Goal: Information Seeking & Learning: Compare options

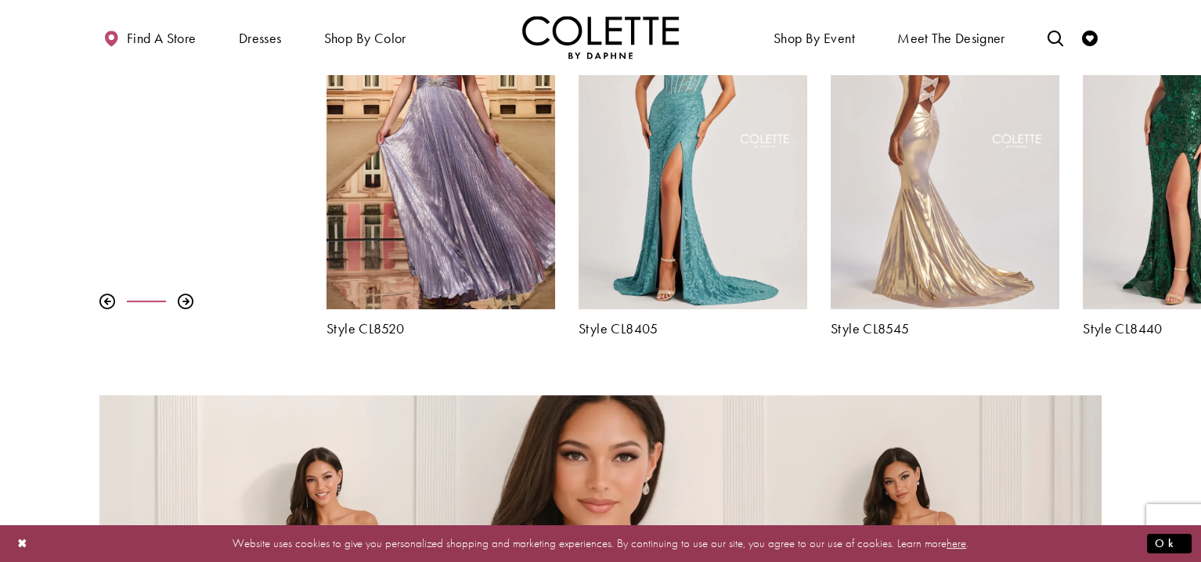
scroll to position [704, 0]
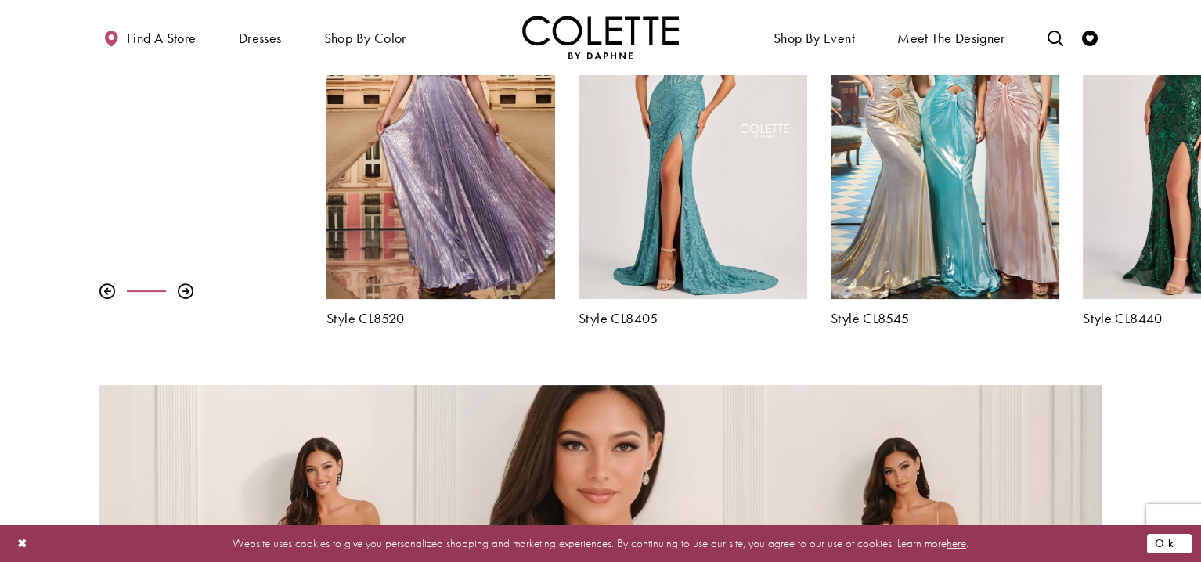
click at [1178, 543] on button "Ok" at bounding box center [1169, 544] width 45 height 20
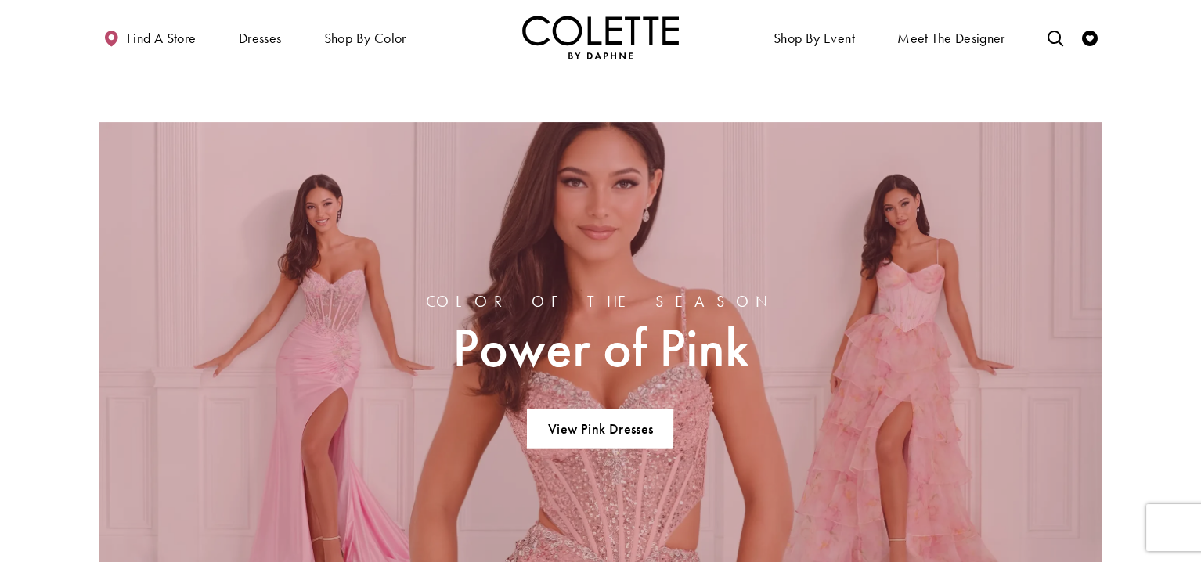
scroll to position [1018, 0]
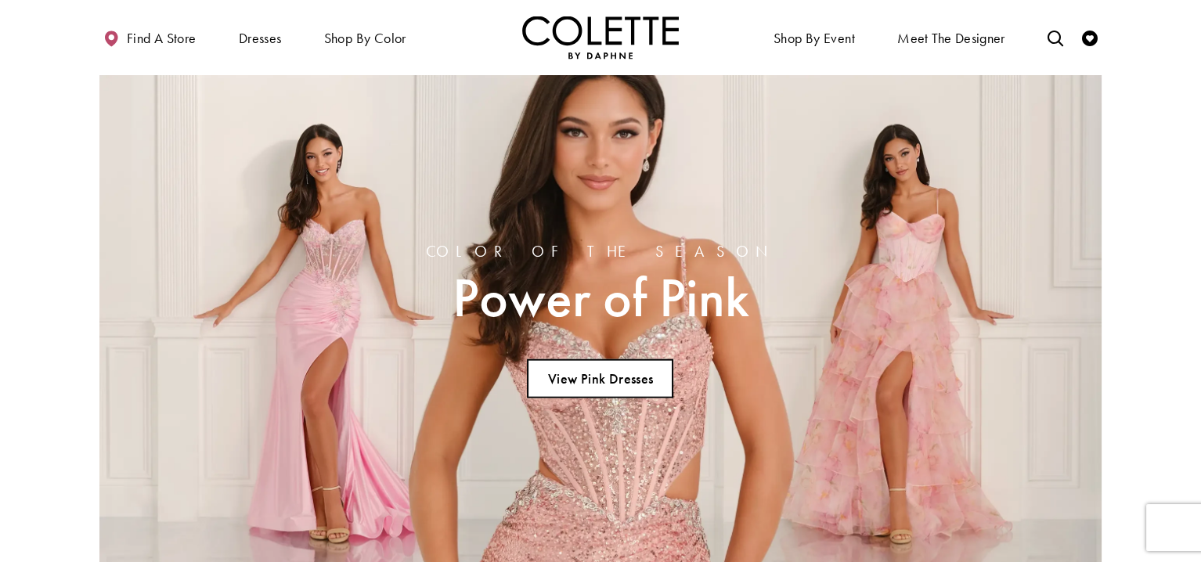
click at [600, 378] on link "View Pink Dresses" at bounding box center [600, 378] width 146 height 39
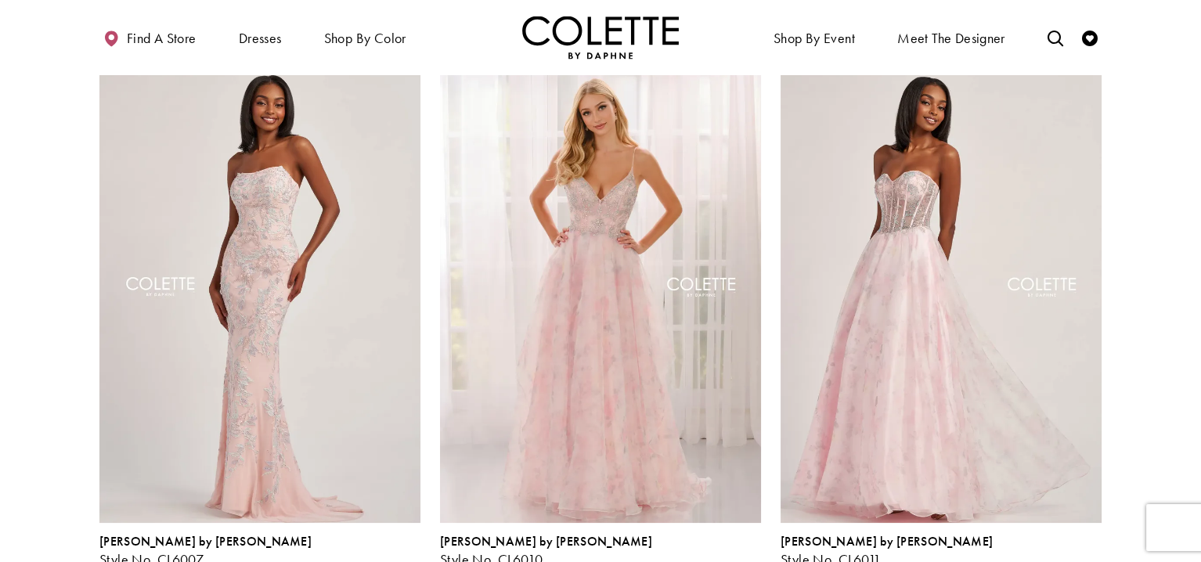
scroll to position [235, 0]
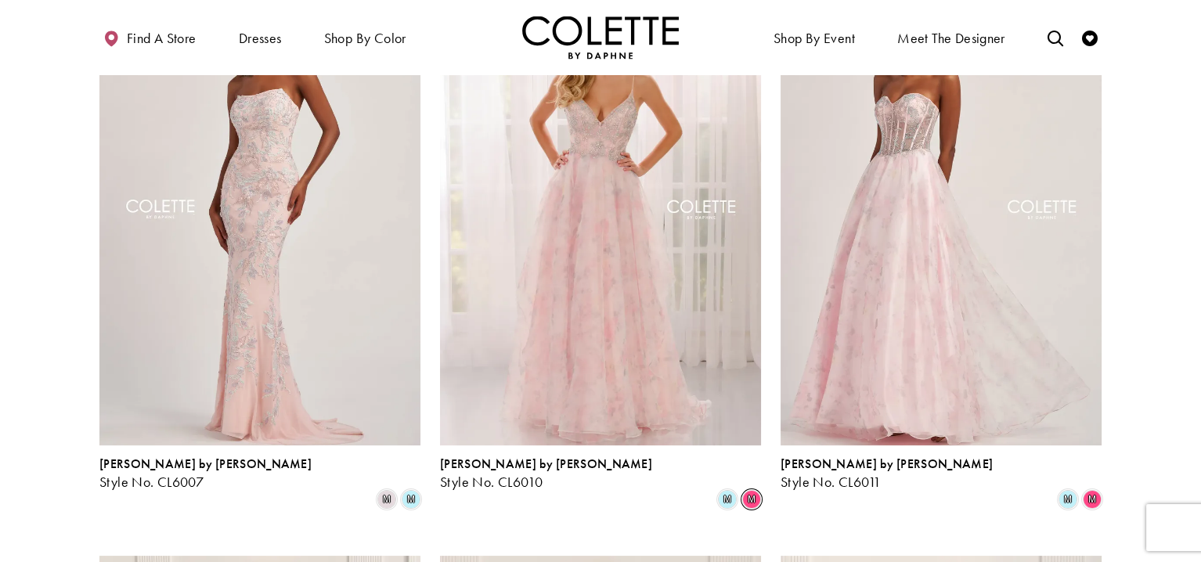
click at [749, 490] on span "m" at bounding box center [751, 499] width 19 height 19
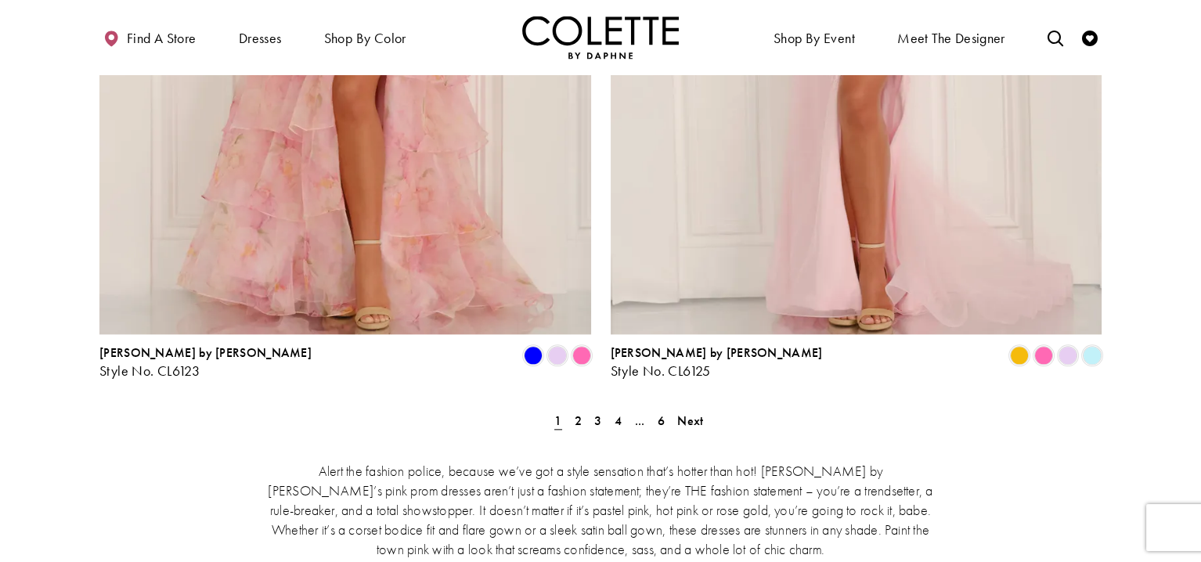
scroll to position [2896, 0]
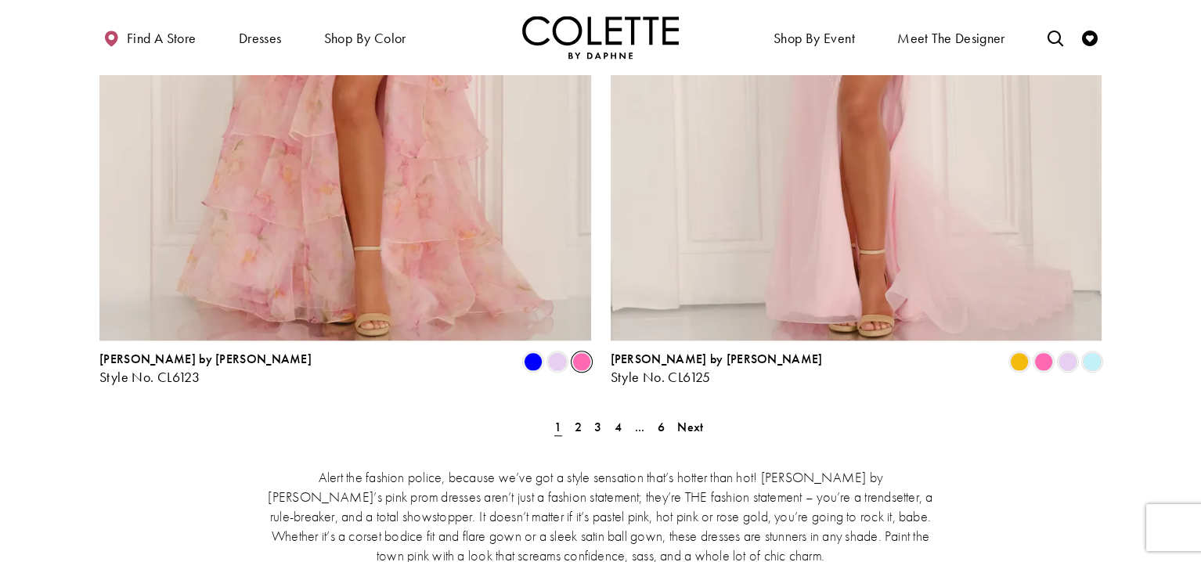
click at [580, 352] on span "Product List" at bounding box center [581, 361] width 19 height 19
click at [580, 419] on span "2" at bounding box center [578, 427] width 7 height 16
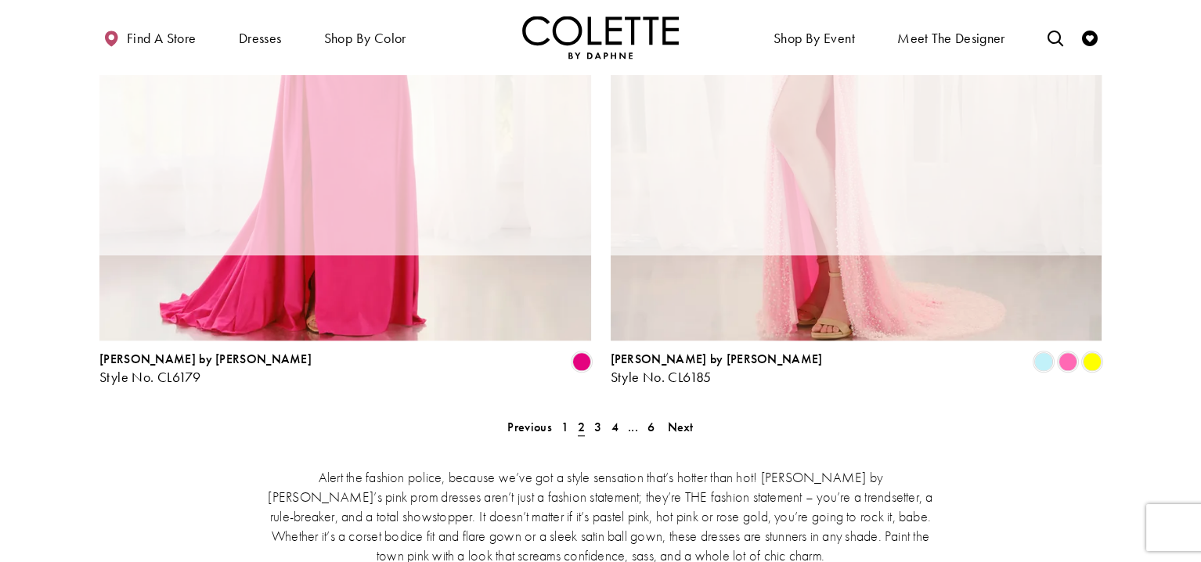
scroll to position [85, 0]
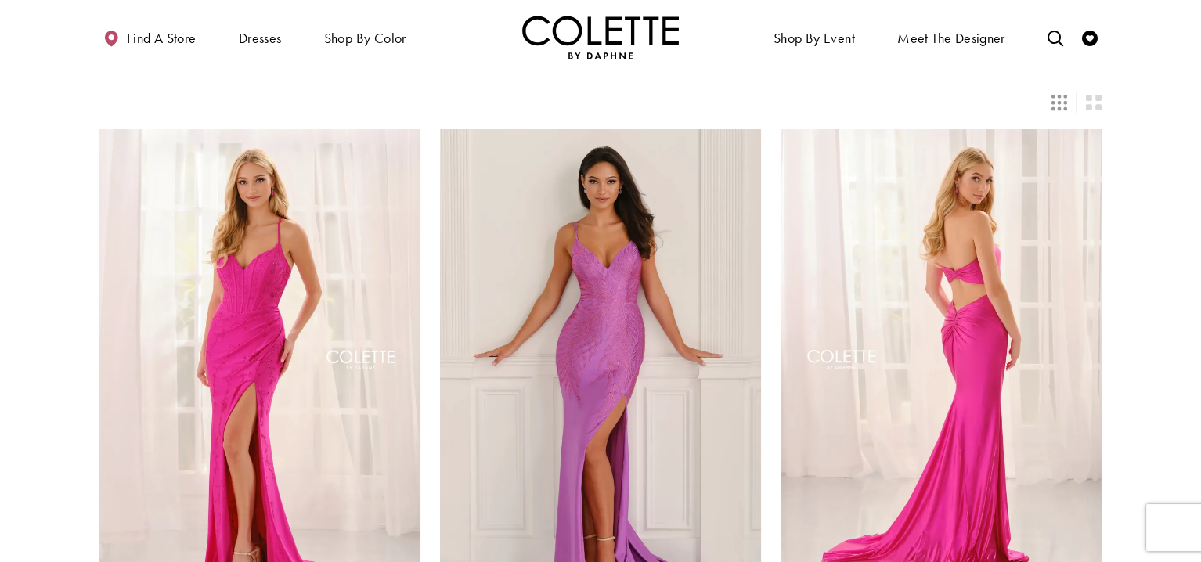
click at [984, 277] on img "Visit Colette by Daphne Style No. CL6139 Page" at bounding box center [940, 362] width 321 height 467
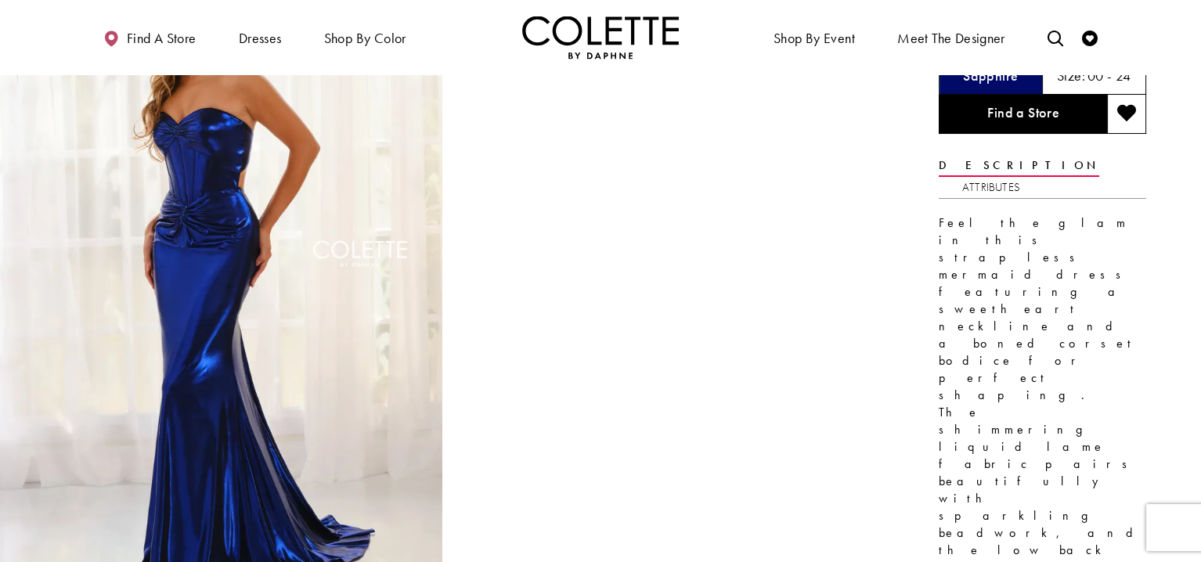
scroll to position [157, 0]
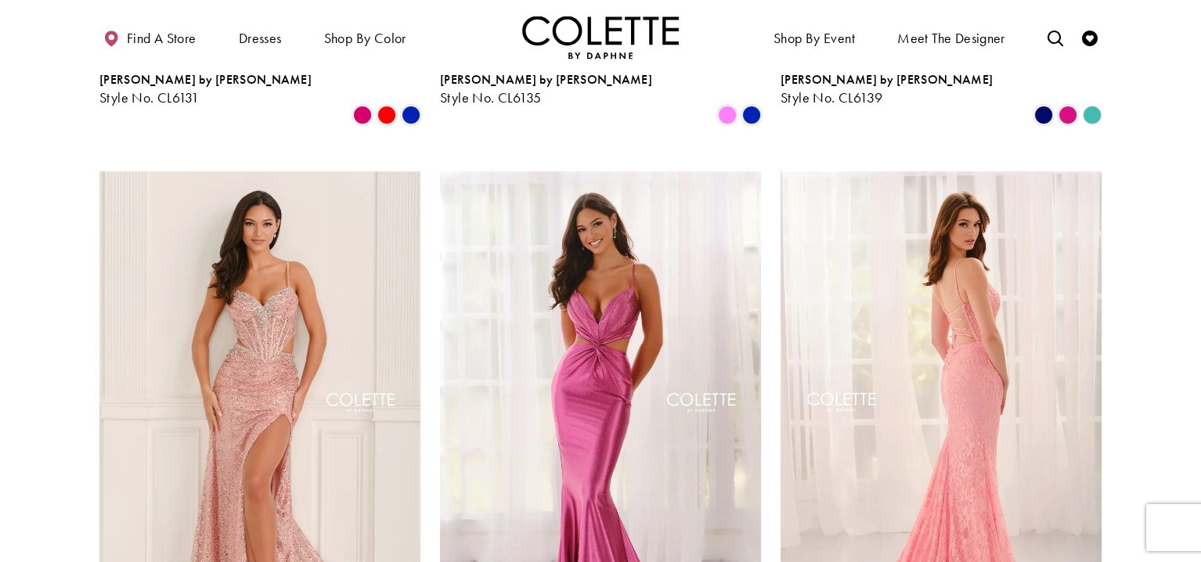
scroll to position [634, 0]
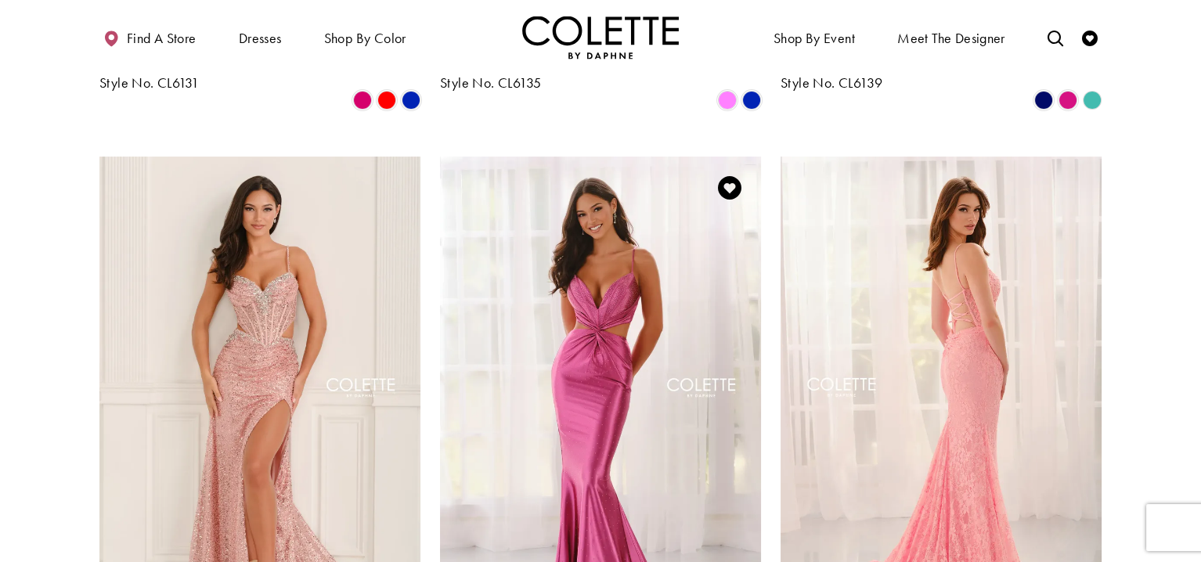
click at [582, 371] on img "Visit Colette by Daphne Style No. CL6149 Page" at bounding box center [600, 390] width 321 height 467
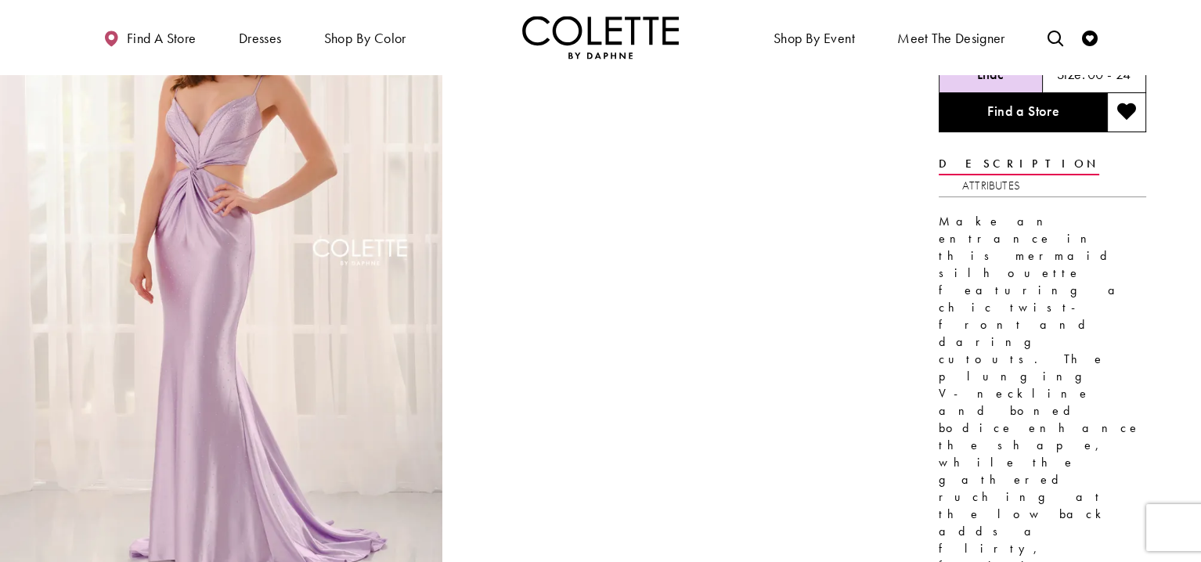
scroll to position [235, 0]
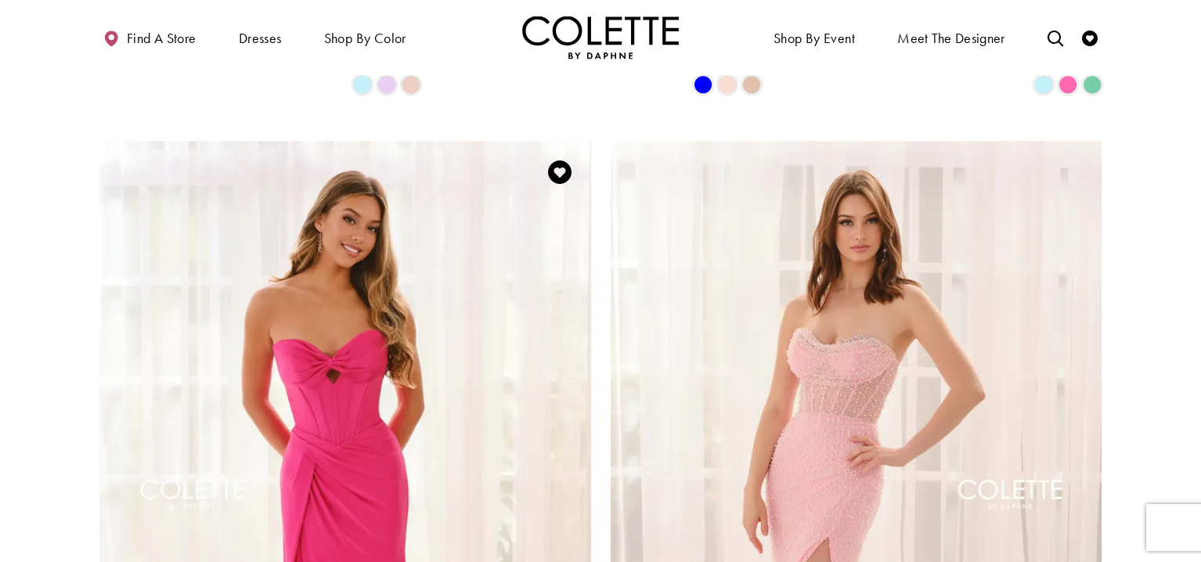
scroll to position [2356, 0]
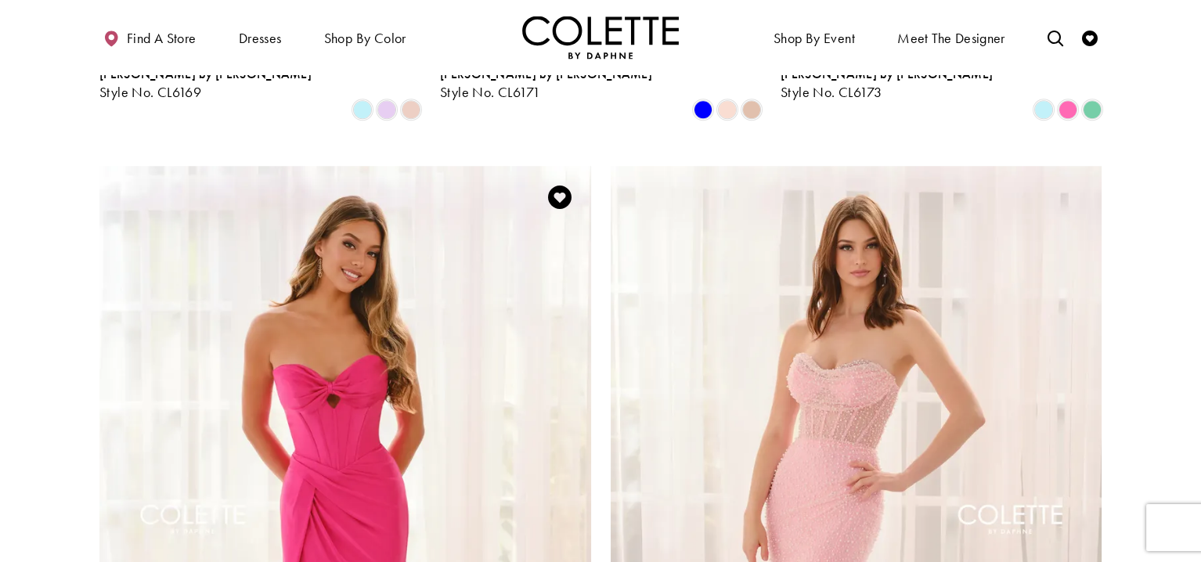
click at [387, 302] on img "Visit Colette by Daphne Style No. CL6179 Page" at bounding box center [345, 523] width 492 height 715
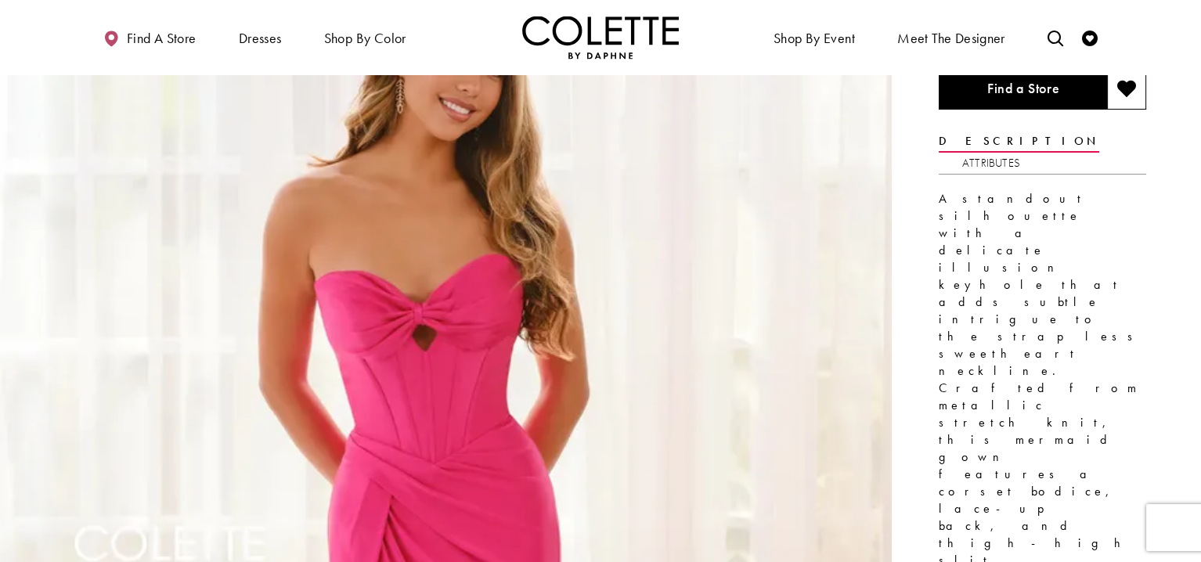
scroll to position [157, 0]
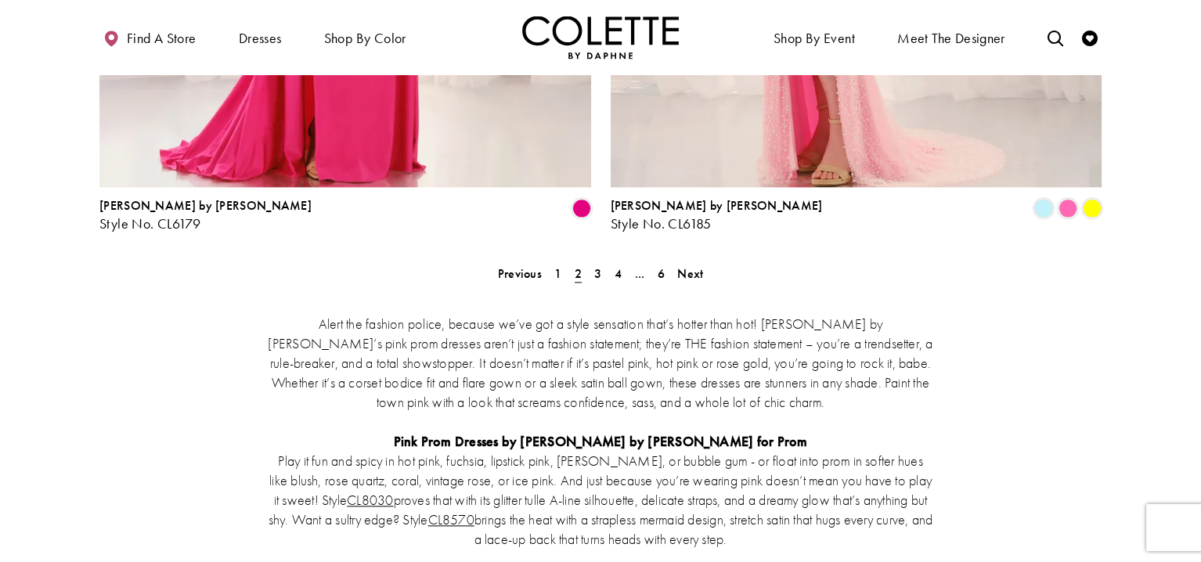
scroll to position [3060, 0]
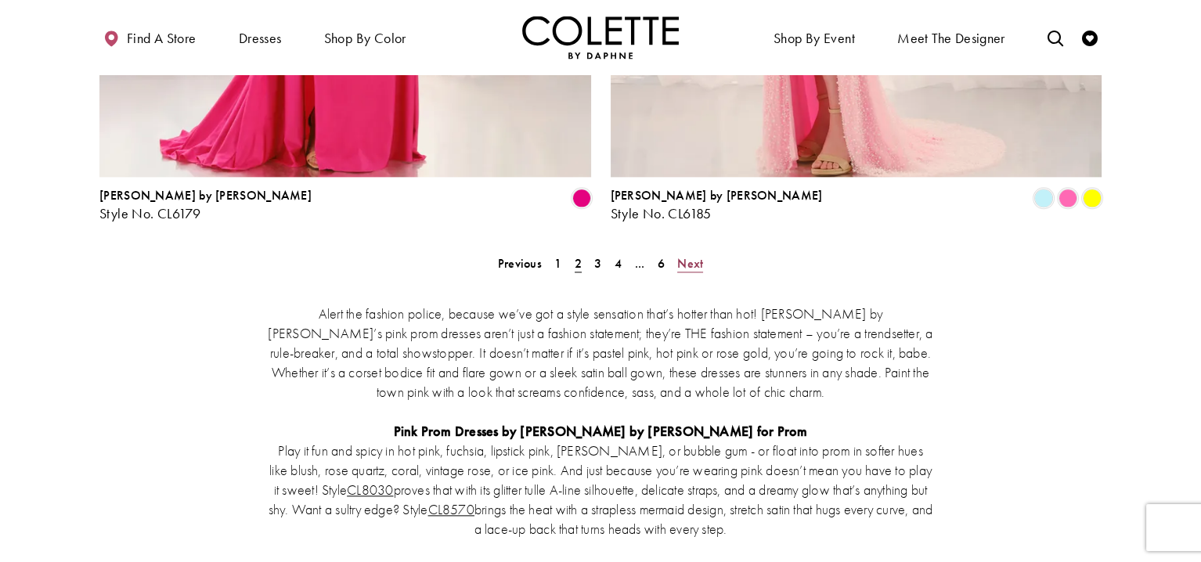
click at [686, 255] on span "Next" at bounding box center [690, 263] width 26 height 16
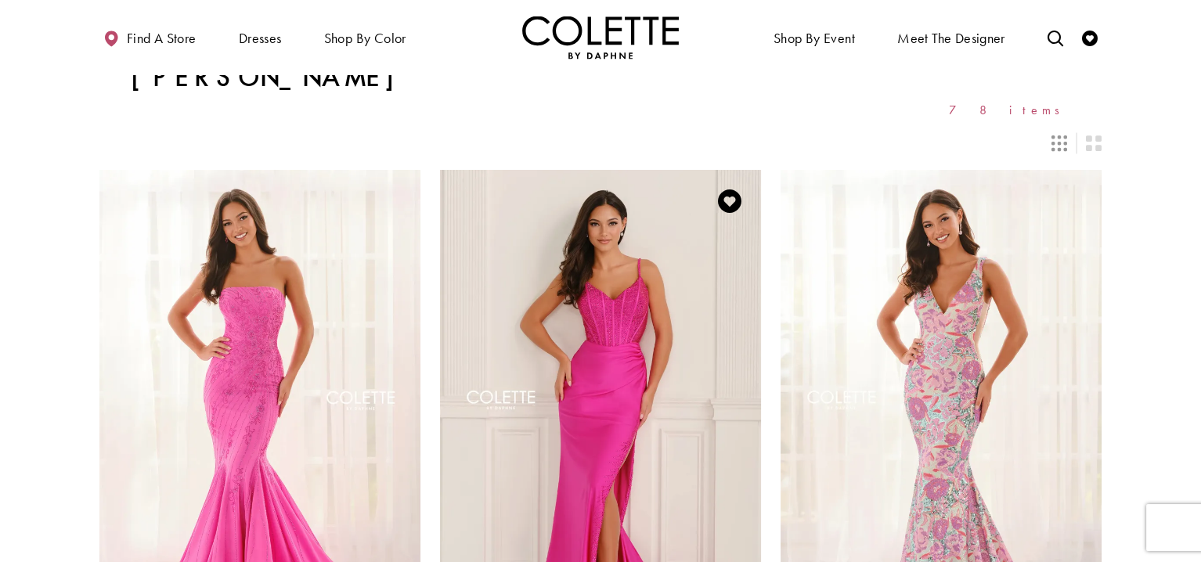
scroll to position [6, 0]
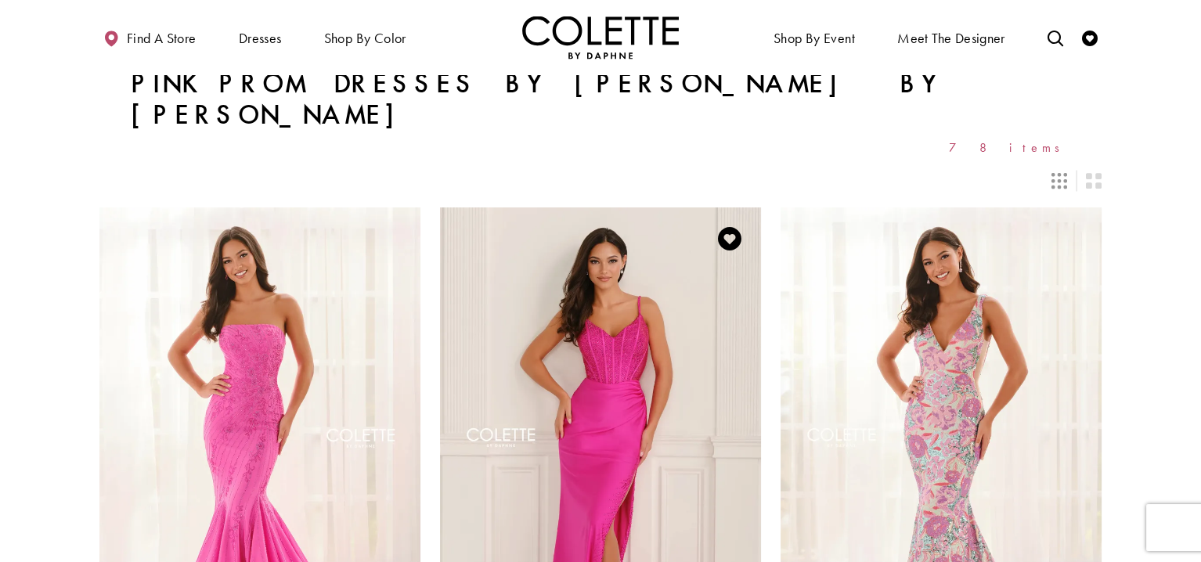
click at [609, 300] on img "Visit Colette by Daphne Style No. CL6197 Page" at bounding box center [600, 440] width 321 height 467
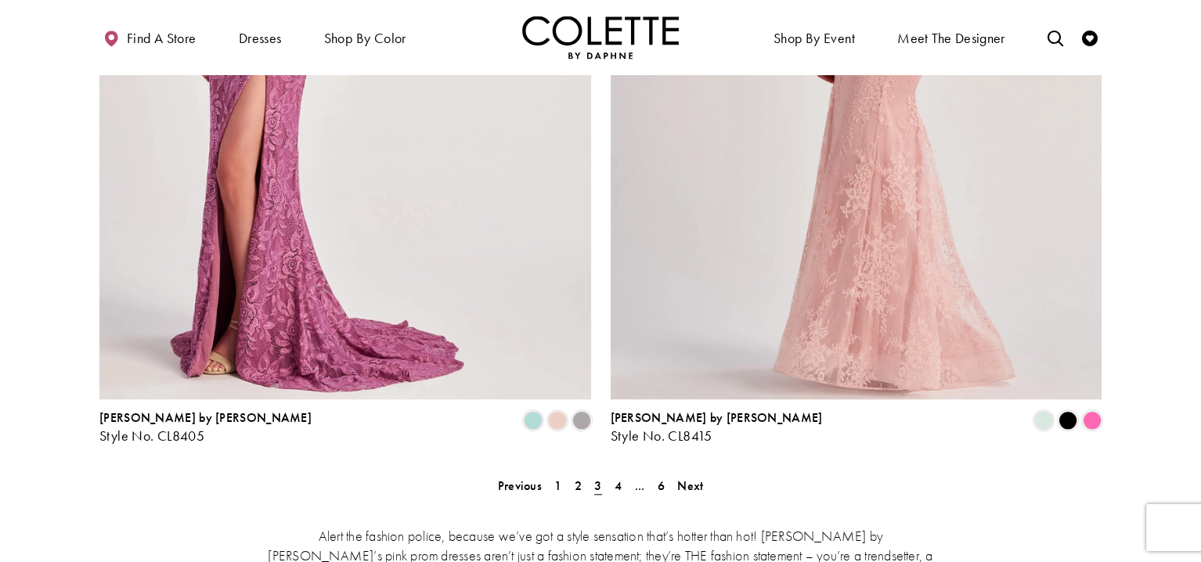
scroll to position [2980, 0]
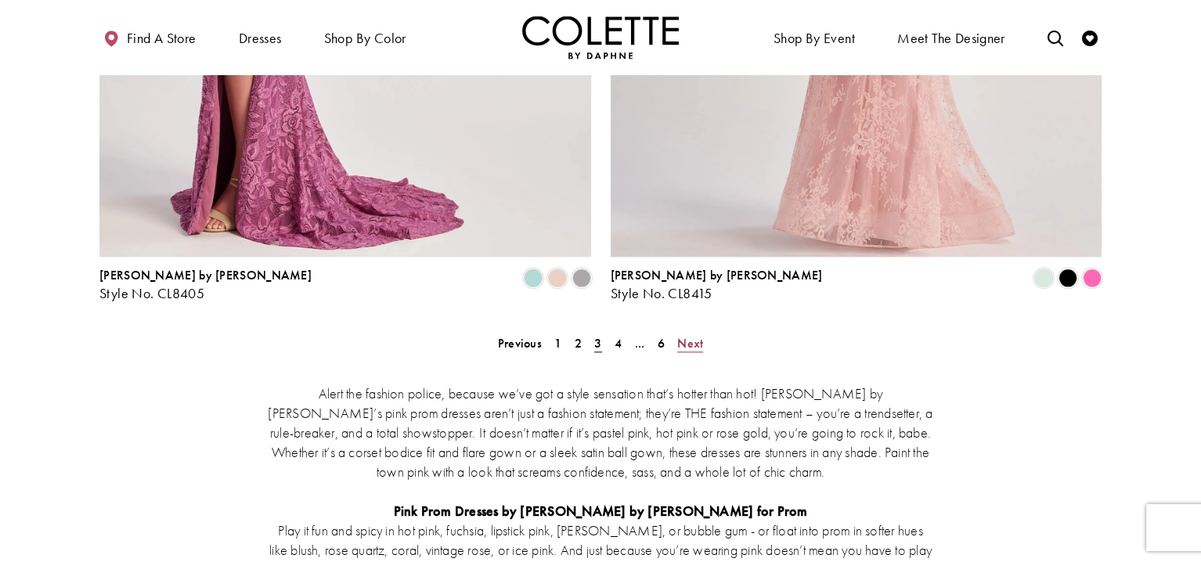
click at [690, 335] on span "Next" at bounding box center [690, 343] width 26 height 16
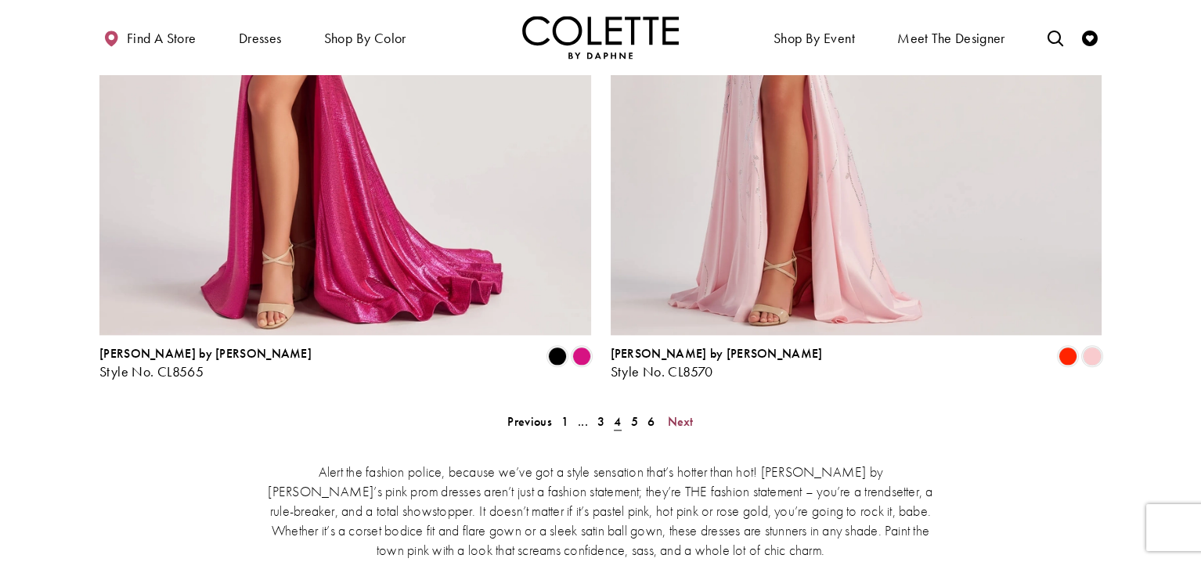
scroll to position [2902, 0]
click at [681, 412] on span "Next" at bounding box center [680, 420] width 26 height 16
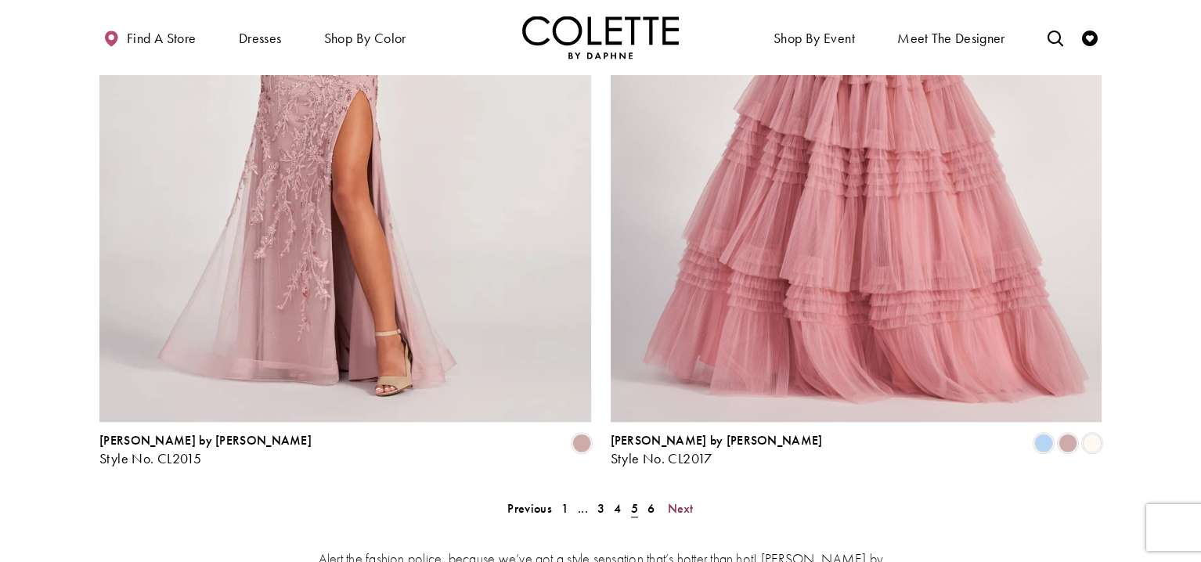
scroll to position [2824, 0]
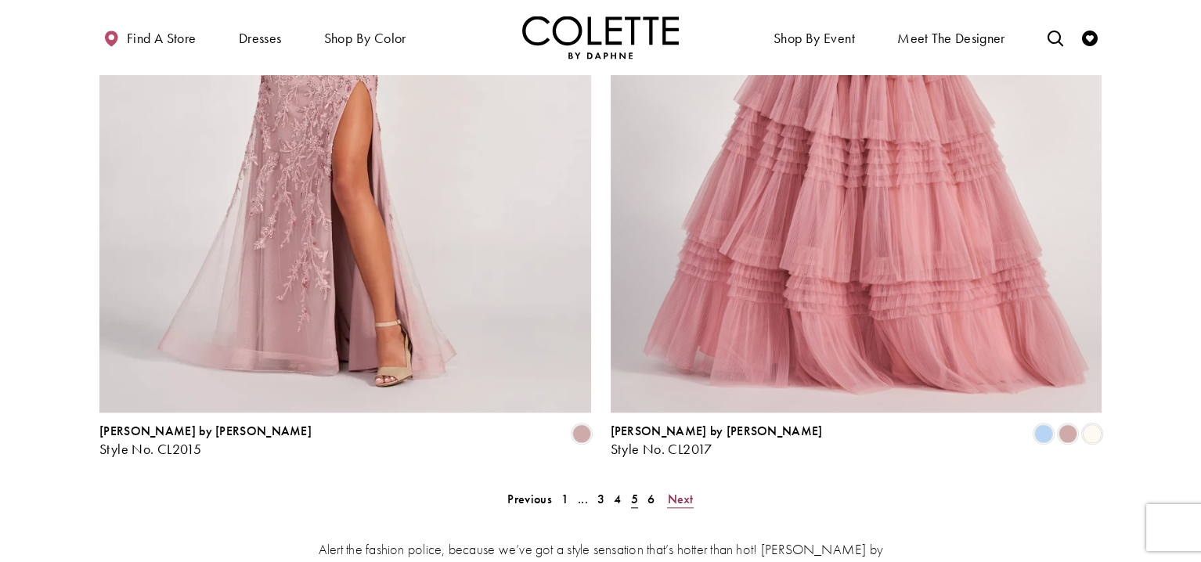
click at [678, 491] on span "Next" at bounding box center [680, 499] width 26 height 16
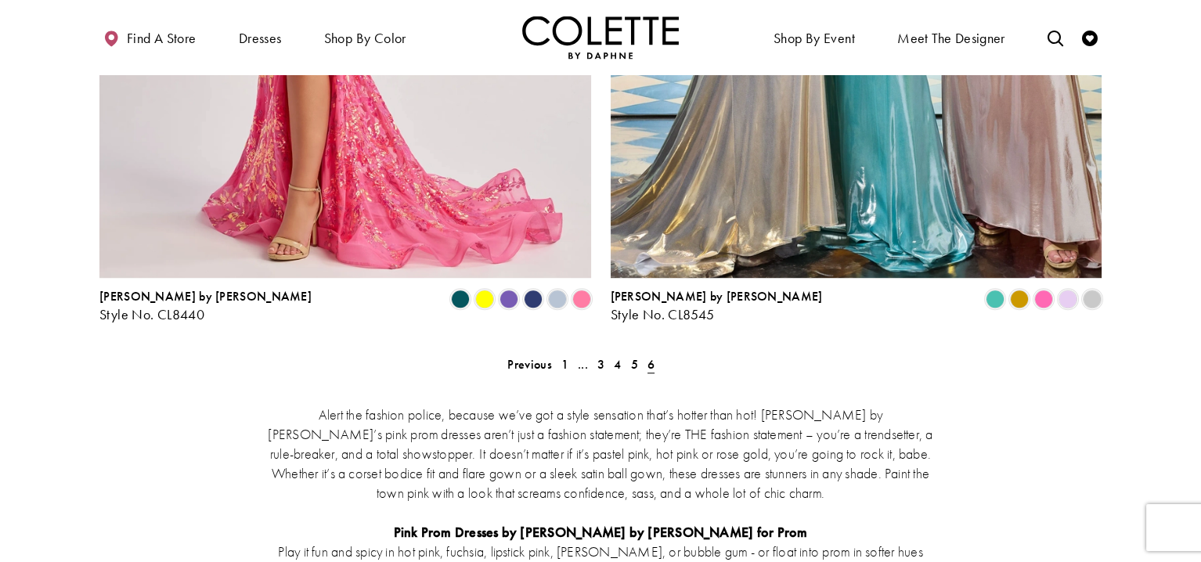
scroll to position [1807, 0]
